Goal: Task Accomplishment & Management: Complete application form

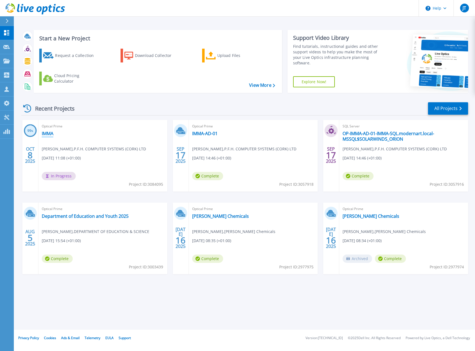
click at [47, 132] on link "IMMA" at bounding box center [48, 134] width 12 height 6
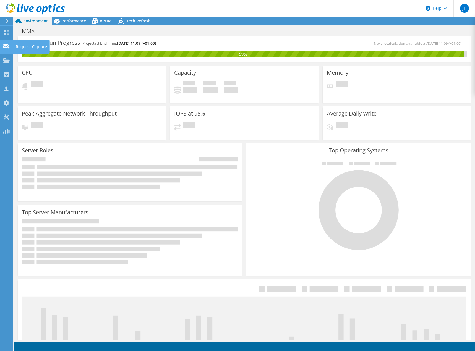
click at [4, 49] on icon at bounding box center [6, 46] width 7 height 5
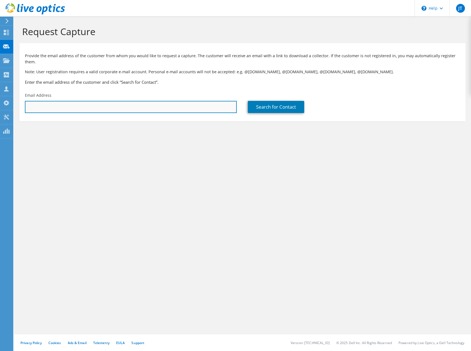
click at [124, 106] on input "text" at bounding box center [131, 107] width 212 height 12
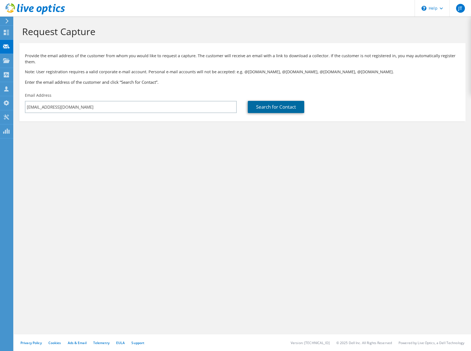
click at [269, 101] on link "Search for Contact" at bounding box center [276, 107] width 56 height 12
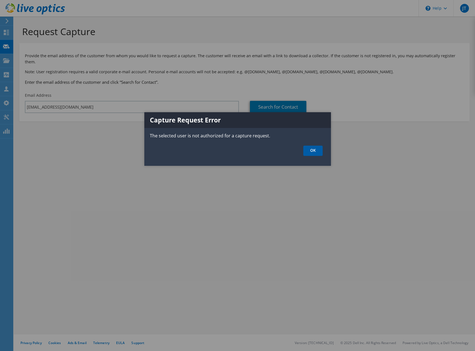
click at [310, 154] on link "OK" at bounding box center [312, 151] width 19 height 10
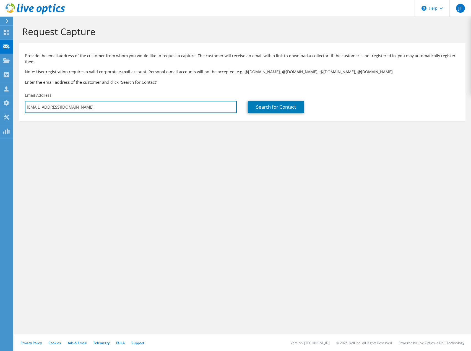
drag, startPoint x: 68, startPoint y: 100, endPoint x: 17, endPoint y: 98, distance: 50.9
click at [17, 98] on section "Request Capture Provide the email address of the customer from whom you would l…" at bounding box center [242, 83] width 457 height 133
paste input "gmccourtney@ngi"
type input "gmccourtney@ngi.ie"
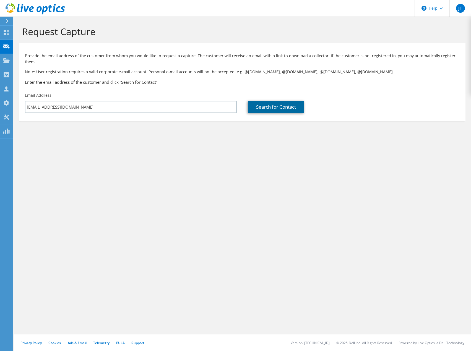
click at [258, 101] on link "Search for Contact" at bounding box center [276, 107] width 56 height 12
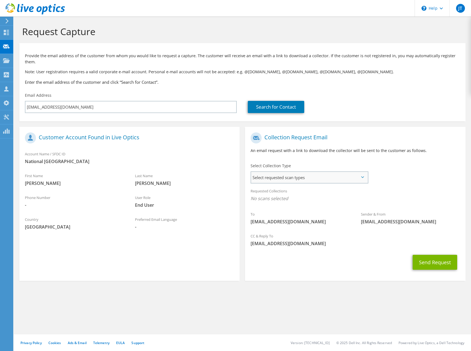
click at [363, 172] on span "Select requested scan types" at bounding box center [309, 177] width 116 height 11
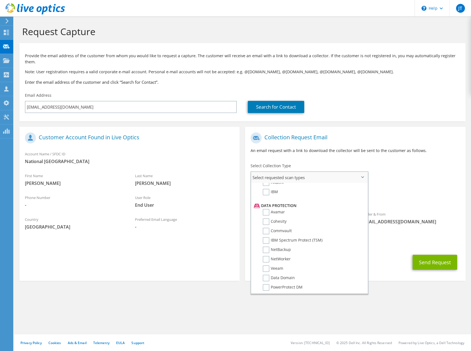
scroll to position [249, 0]
click at [268, 238] on label "Veeam" at bounding box center [273, 241] width 20 height 7
click at [0, 0] on input "Veeam" at bounding box center [0, 0] width 0 height 0
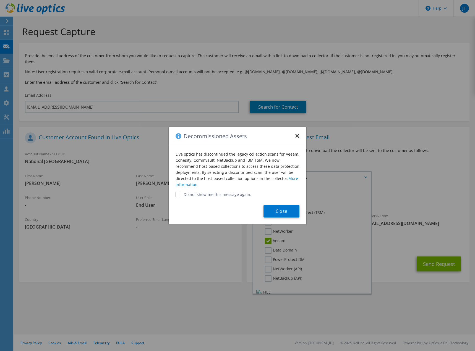
click at [297, 136] on button "×" at bounding box center [297, 134] width 4 height 4
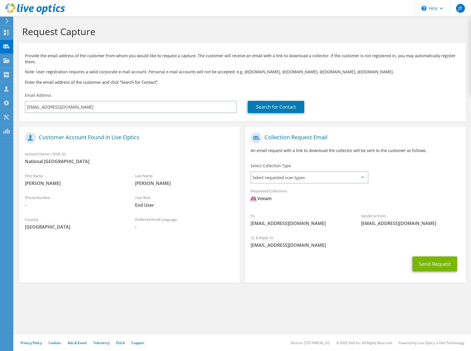
click at [363, 176] on icon at bounding box center [362, 177] width 3 height 2
click at [321, 172] on span "Select requested scan types" at bounding box center [309, 177] width 116 height 11
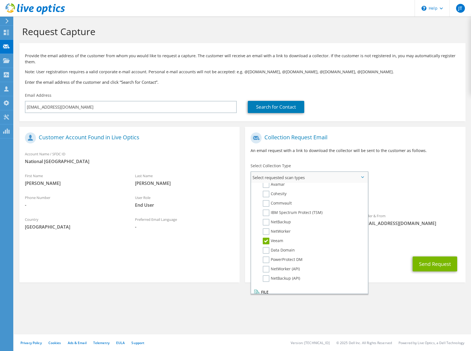
click at [264, 238] on label "Veeam" at bounding box center [273, 241] width 20 height 7
click at [0, 0] on input "Veeam" at bounding box center [0, 0] width 0 height 0
click at [266, 238] on label "Veeam" at bounding box center [273, 241] width 20 height 7
click at [0, 0] on input "Veeam" at bounding box center [0, 0] width 0 height 0
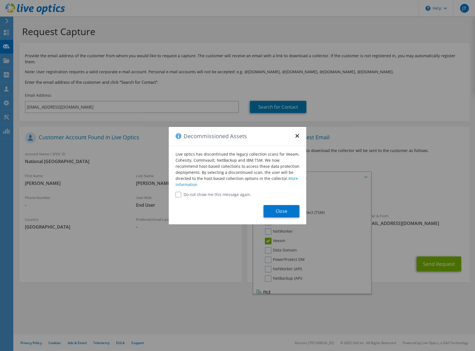
click at [297, 136] on button "×" at bounding box center [297, 134] width 4 height 4
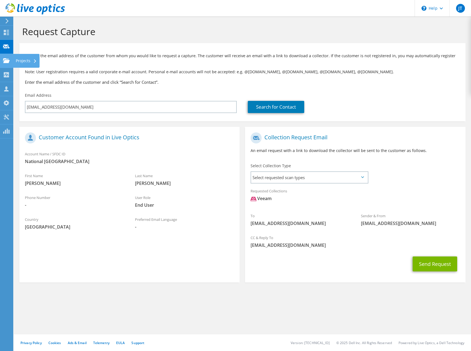
click at [4, 61] on use at bounding box center [6, 60] width 7 height 5
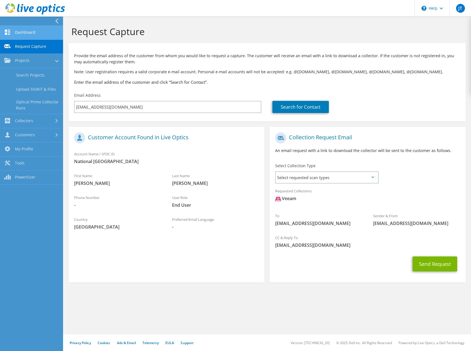
click at [30, 33] on link "Dashboard" at bounding box center [31, 33] width 63 height 14
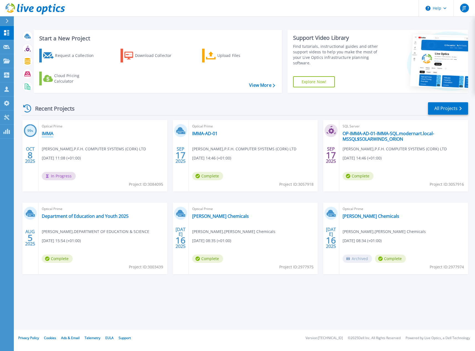
click at [46, 135] on link "IMMA" at bounding box center [48, 134] width 12 height 6
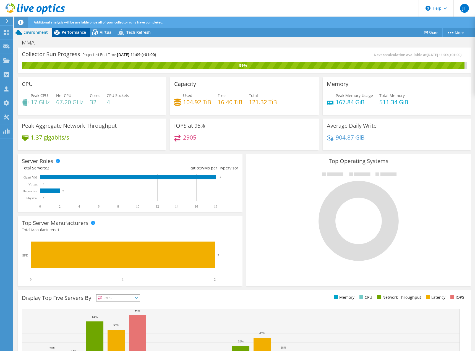
click at [74, 33] on span "Performance" at bounding box center [74, 32] width 24 height 5
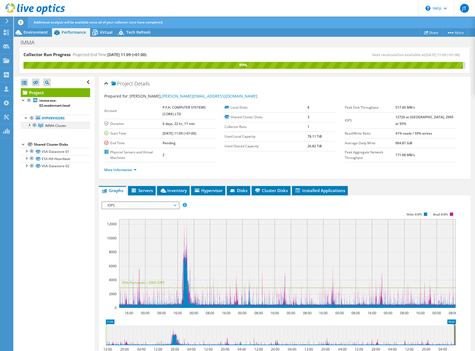
click at [29, 127] on div at bounding box center [29, 125] width 6 height 6
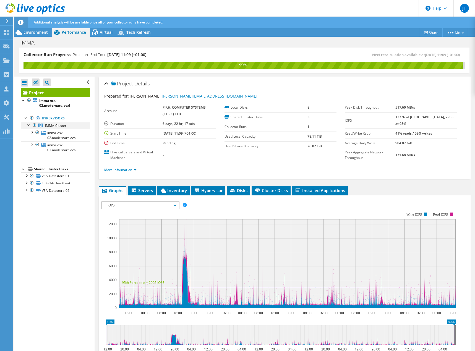
click at [29, 127] on div at bounding box center [29, 125] width 6 height 6
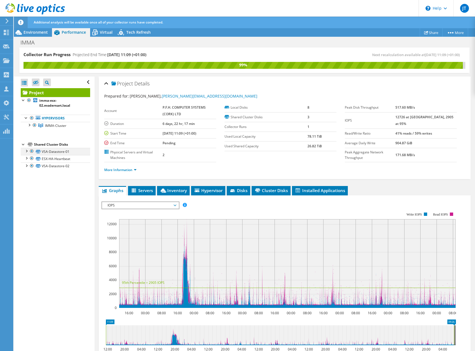
click at [24, 151] on div at bounding box center [27, 151] width 6 height 6
click at [25, 151] on div at bounding box center [27, 151] width 6 height 6
click at [26, 160] on div at bounding box center [27, 158] width 6 height 6
click at [3, 49] on div at bounding box center [6, 47] width 7 height 6
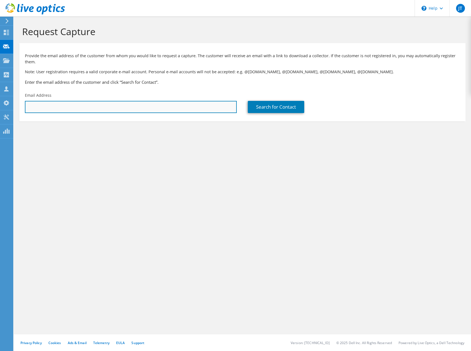
paste input "gmccourtney@ngi.ie"
type input "gmccourtney@ngi.ie"
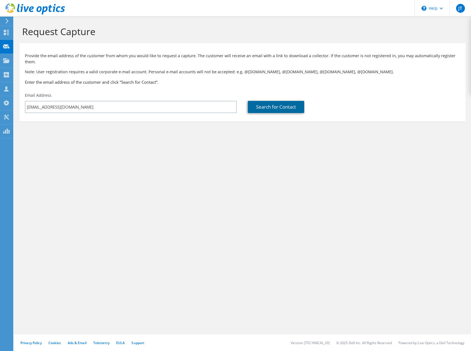
click at [266, 102] on link "Search for Contact" at bounding box center [276, 107] width 56 height 12
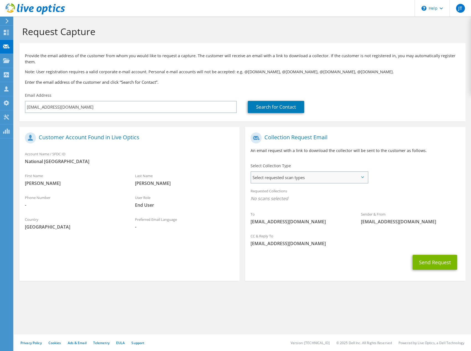
click at [364, 174] on span "Select requested scan types" at bounding box center [309, 177] width 116 height 11
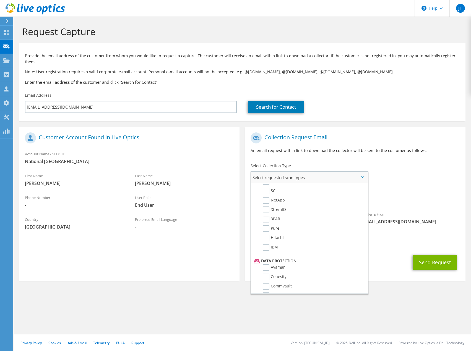
scroll to position [249, 0]
click at [266, 238] on label "Veeam" at bounding box center [273, 241] width 20 height 7
click at [0, 0] on input "Veeam" at bounding box center [0, 0] width 0 height 0
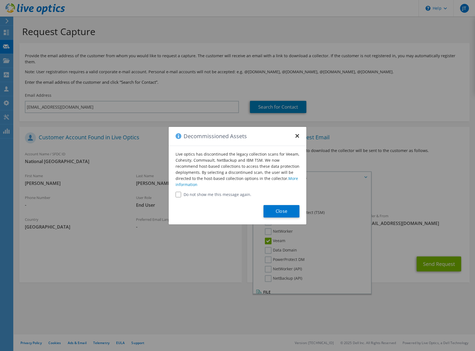
click at [297, 137] on button "×" at bounding box center [297, 134] width 4 height 4
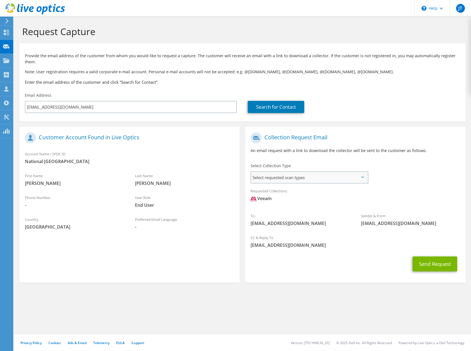
click at [362, 174] on span "Select requested scan types" at bounding box center [309, 177] width 116 height 11
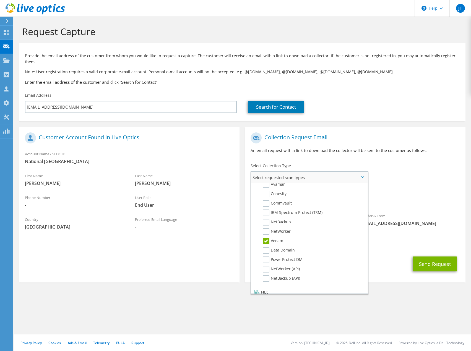
click at [266, 238] on label "Veeam" at bounding box center [273, 241] width 20 height 7
click at [0, 0] on input "Veeam" at bounding box center [0, 0] width 0 height 0
click at [267, 200] on label "Commvault" at bounding box center [277, 203] width 29 height 7
click at [0, 0] on input "Commvault" at bounding box center [0, 0] width 0 height 0
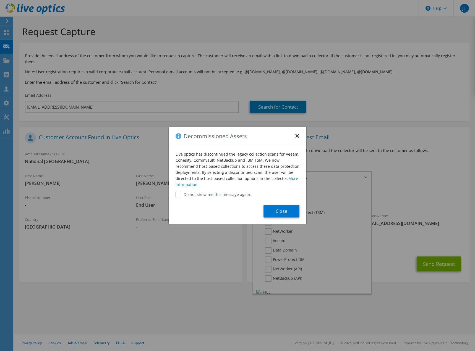
click at [296, 137] on button "×" at bounding box center [297, 134] width 4 height 4
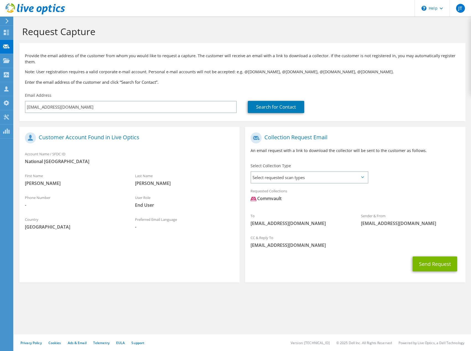
click at [362, 176] on icon at bounding box center [362, 177] width 3 height 2
click at [365, 172] on span "Select requested scan types" at bounding box center [309, 177] width 116 height 11
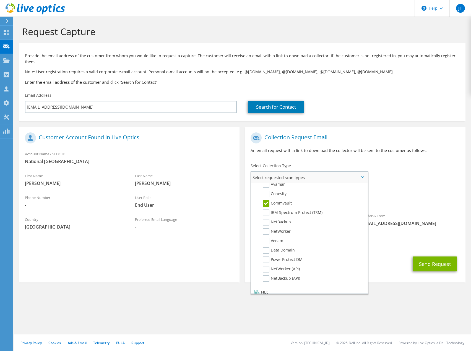
click at [265, 200] on label "Commvault" at bounding box center [277, 203] width 29 height 7
click at [0, 0] on input "Commvault" at bounding box center [0, 0] width 0 height 0
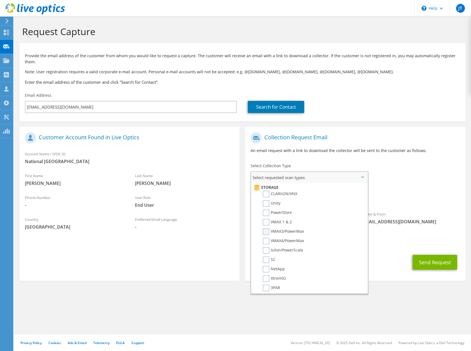
scroll to position [152, 0]
click at [266, 239] on label "Pure" at bounding box center [271, 242] width 17 height 7
click at [0, 0] on input "Pure" at bounding box center [0, 0] width 0 height 0
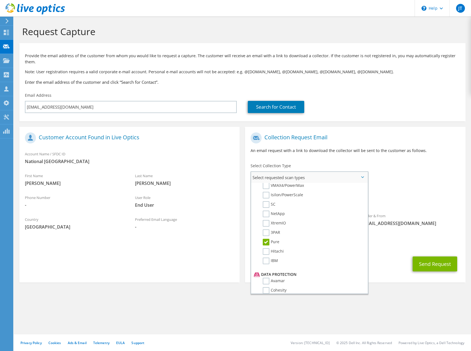
click at [268, 239] on label "Pure" at bounding box center [271, 242] width 17 height 7
click at [0, 0] on input "Pure" at bounding box center [0, 0] width 0 height 0
click at [266, 258] on label "IBM" at bounding box center [270, 261] width 15 height 7
click at [0, 0] on input "IBM" at bounding box center [0, 0] width 0 height 0
click at [266, 258] on label "IBM" at bounding box center [270, 261] width 15 height 7
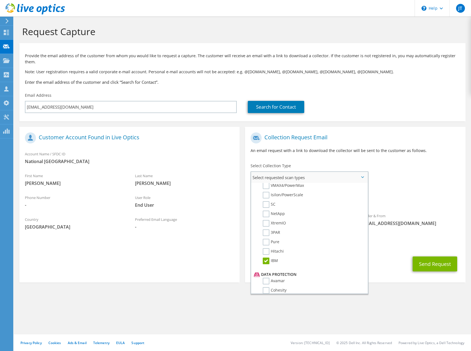
click at [0, 0] on input "IBM" at bounding box center [0, 0] width 0 height 0
click at [266, 230] on label "3PAR" at bounding box center [271, 233] width 17 height 7
click at [0, 0] on input "3PAR" at bounding box center [0, 0] width 0 height 0
click at [266, 230] on label "3PAR" at bounding box center [271, 233] width 17 height 7
click at [0, 0] on input "3PAR" at bounding box center [0, 0] width 0 height 0
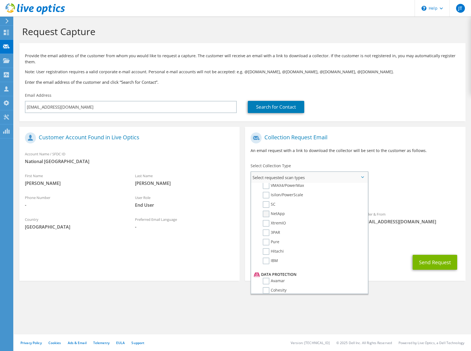
click at [265, 211] on label "NetApp" at bounding box center [274, 214] width 22 height 7
click at [0, 0] on input "NetApp" at bounding box center [0, 0] width 0 height 0
click at [265, 211] on label "NetApp" at bounding box center [274, 214] width 22 height 7
click at [0, 0] on input "NetApp" at bounding box center [0, 0] width 0 height 0
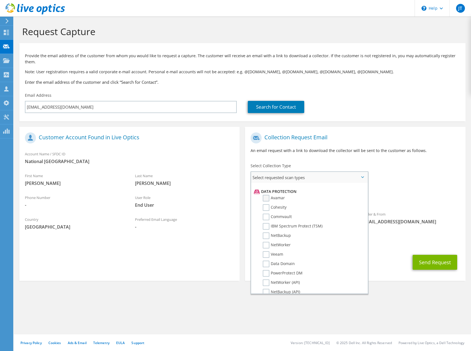
click at [266, 195] on label "Avamar" at bounding box center [274, 198] width 22 height 7
click at [0, 0] on input "Avamar" at bounding box center [0, 0] width 0 height 0
click at [266, 195] on label "Avamar" at bounding box center [274, 198] width 22 height 7
click at [0, 0] on input "Avamar" at bounding box center [0, 0] width 0 height 0
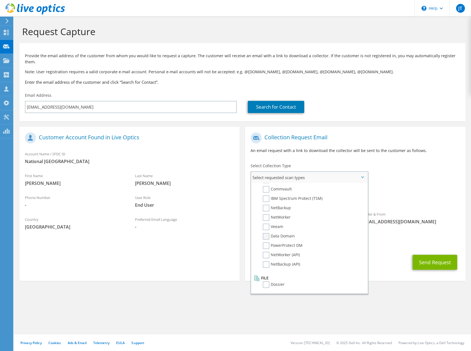
click at [264, 233] on label "Data Domain" at bounding box center [279, 236] width 32 height 7
click at [0, 0] on input "Data Domain" at bounding box center [0, 0] width 0 height 0
click at [264, 233] on label "Data Domain" at bounding box center [279, 236] width 32 height 7
click at [0, 0] on input "Data Domain" at bounding box center [0, 0] width 0 height 0
click at [265, 224] on label "Veeam" at bounding box center [273, 227] width 20 height 7
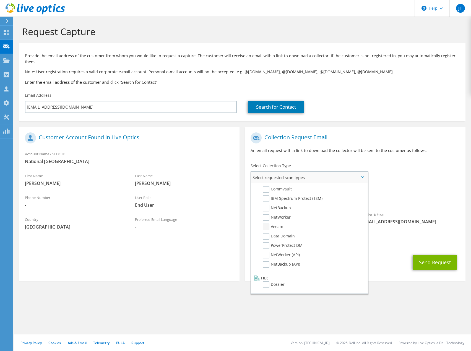
click at [0, 0] on input "Veeam" at bounding box center [0, 0] width 0 height 0
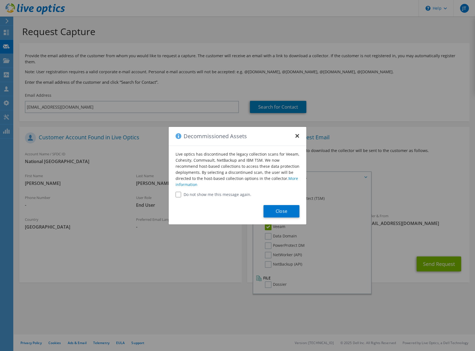
click at [297, 137] on button "×" at bounding box center [297, 134] width 4 height 4
